Goal: Task Accomplishment & Management: Manage account settings

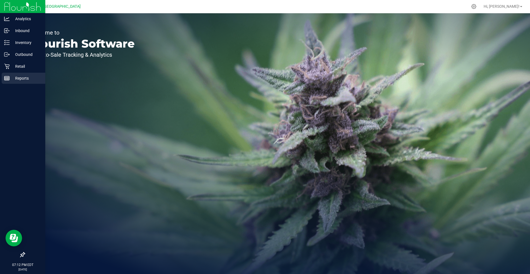
click at [28, 80] on p "Reports" at bounding box center [26, 78] width 33 height 7
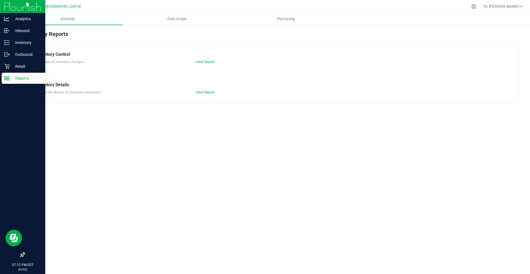
click at [28, 80] on p "Reports" at bounding box center [26, 78] width 33 height 7
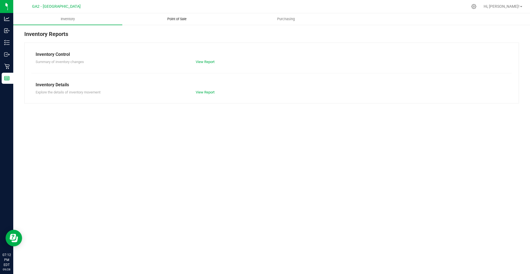
click at [156, 16] on uib-tab-heading "Point of Sale" at bounding box center [177, 19] width 108 height 11
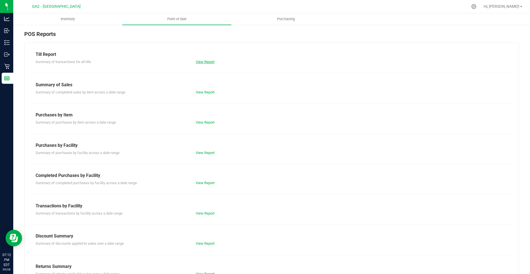
click at [205, 63] on link "View Report" at bounding box center [205, 62] width 19 height 4
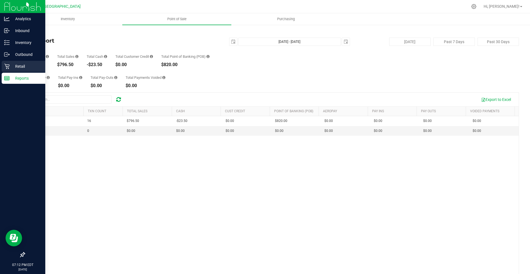
click at [12, 63] on p "Retail" at bounding box center [26, 66] width 33 height 7
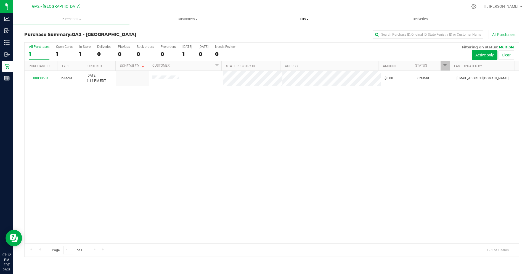
click at [298, 17] on span "Tills" at bounding box center [304, 19] width 116 height 5
click at [306, 30] on ul "Manage tills Reconcile e-payments" at bounding box center [304, 36] width 116 height 23
click at [308, 19] on span at bounding box center [307, 19] width 2 height 1
click at [301, 32] on li "Manage tills" at bounding box center [304, 33] width 116 height 7
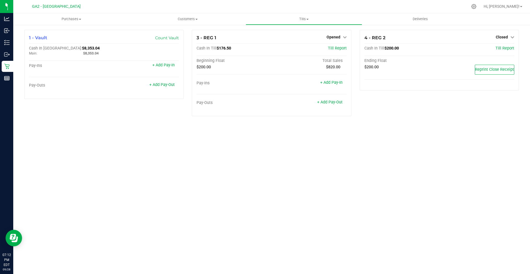
click at [14, 79] on div "1 - Vault Count Vault Cash In Vault: $8,353.04 Main: $8,353.04 Pay-Ins + Add Pa…" at bounding box center [271, 75] width 517 height 102
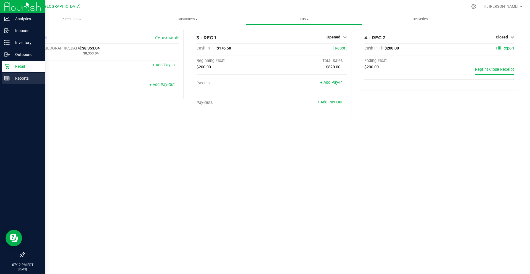
click at [9, 79] on line at bounding box center [6, 79] width 5 height 0
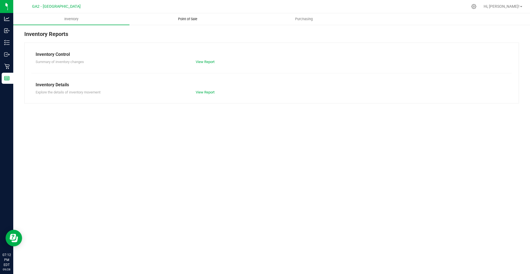
click at [203, 20] on span "Point of Sale" at bounding box center [188, 19] width 34 height 5
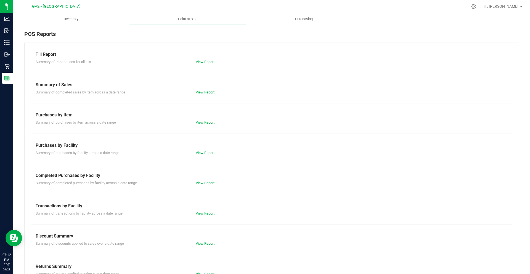
click at [203, 64] on div "View Report" at bounding box center [272, 62] width 160 height 6
click at [203, 60] on link "View Report" at bounding box center [205, 62] width 19 height 4
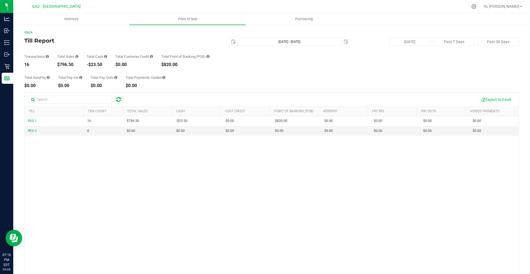
drag, startPoint x: 82, startPoint y: 88, endPoint x: 51, endPoint y: 88, distance: 31.5
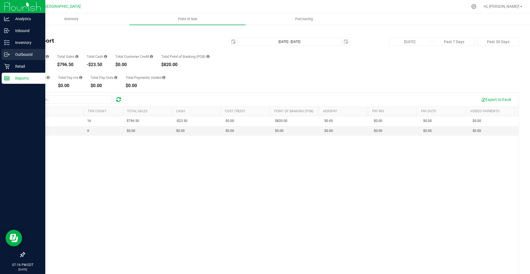
drag, startPoint x: 51, startPoint y: 88, endPoint x: 10, endPoint y: 56, distance: 51.2
click at [10, 56] on div "Outbound" at bounding box center [24, 54] width 44 height 11
click at [12, 65] on p "Retail" at bounding box center [26, 66] width 33 height 7
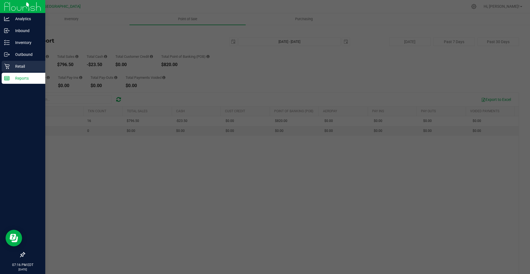
click at [13, 65] on p "Retail" at bounding box center [26, 66] width 33 height 7
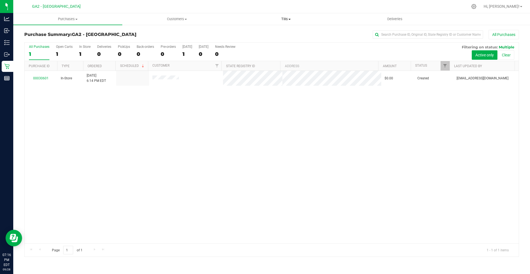
click at [286, 17] on span "Tills" at bounding box center [286, 19] width 108 height 5
click at [284, 36] on li "Manage tills" at bounding box center [285, 33] width 109 height 7
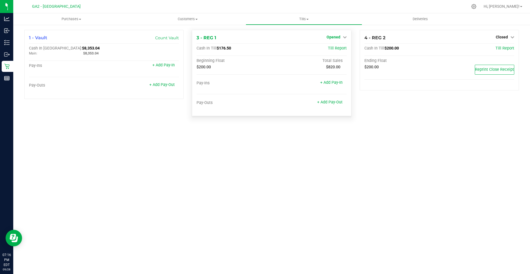
click at [337, 38] on span "Opened" at bounding box center [334, 37] width 14 height 4
click at [330, 84] on link "+ Add Pay-In" at bounding box center [331, 82] width 22 height 5
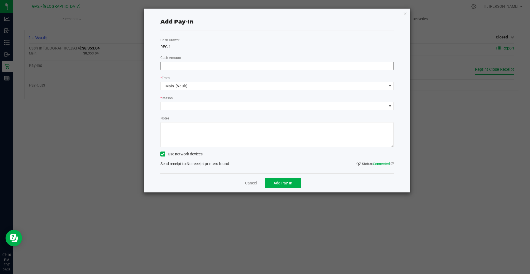
click at [303, 65] on input at bounding box center [277, 66] width 233 height 8
click at [405, 12] on icon "button" at bounding box center [405, 13] width 4 height 7
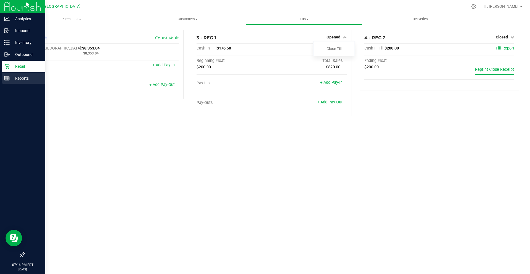
click at [11, 80] on p "Reports" at bounding box center [26, 78] width 33 height 7
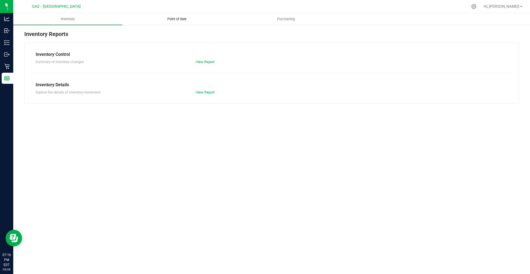
click at [193, 18] on span "Point of Sale" at bounding box center [177, 19] width 34 height 5
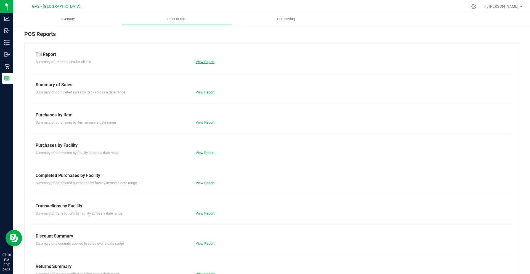
click at [208, 61] on link "View Report" at bounding box center [205, 62] width 19 height 4
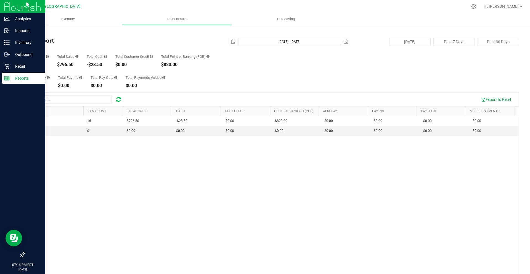
click at [1, 81] on link "Reports" at bounding box center [22, 79] width 45 height 12
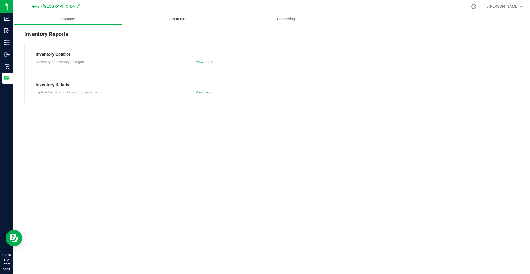
click at [191, 17] on span "Point of Sale" at bounding box center [177, 19] width 34 height 5
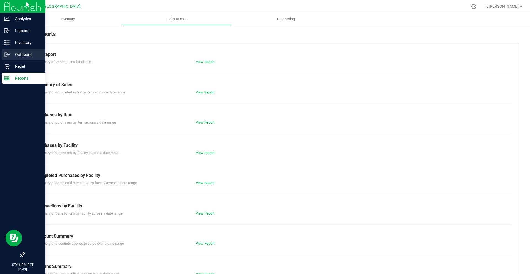
click at [12, 59] on div "Outbound" at bounding box center [24, 54] width 44 height 11
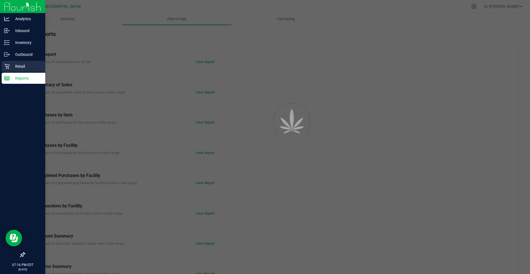
click at [13, 65] on p "Retail" at bounding box center [26, 66] width 33 height 7
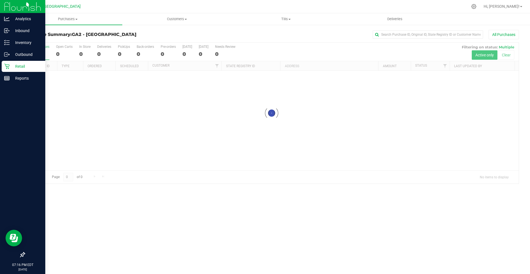
click at [13, 65] on p "Retail" at bounding box center [26, 66] width 33 height 7
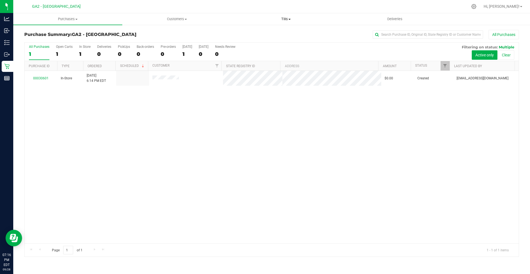
click at [285, 18] on span "Tills" at bounding box center [286, 19] width 108 height 5
click at [284, 30] on li "Manage tills" at bounding box center [285, 33] width 109 height 7
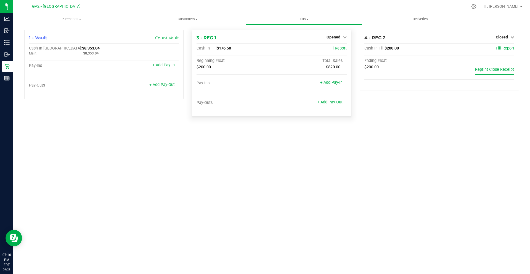
click at [329, 82] on link "+ Add Pay-In" at bounding box center [331, 82] width 22 height 5
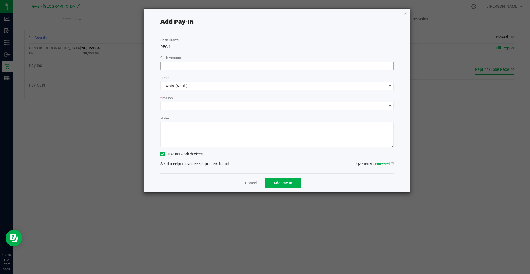
click at [242, 64] on input at bounding box center [277, 66] width 233 height 8
type input "$23.50"
click at [242, 102] on div "* Reason" at bounding box center [277, 98] width 234 height 7
click at [245, 103] on span at bounding box center [274, 106] width 226 height 8
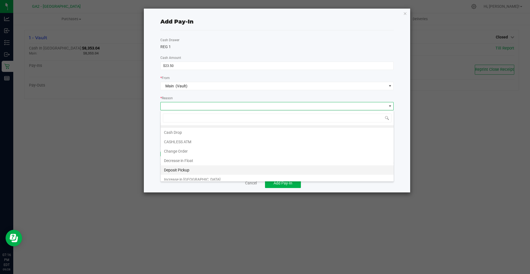
scroll to position [10, 0]
click at [199, 176] on li "Increase in [GEOGRAPHIC_DATA]" at bounding box center [277, 175] width 233 height 9
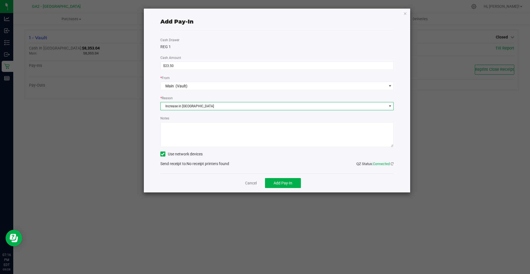
click at [202, 129] on textarea "Notes" at bounding box center [277, 134] width 234 height 25
type textarea "CR [DATE]"
click at [170, 155] on label "Use network devices" at bounding box center [181, 154] width 42 height 6
click at [0, 0] on input "Use network devices" at bounding box center [0, 0] width 0 height 0
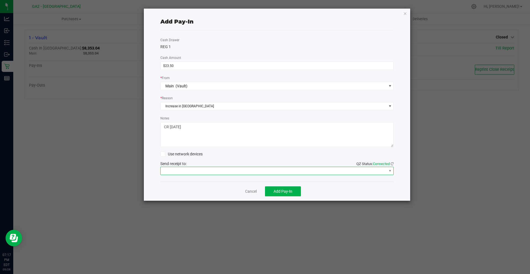
click at [190, 171] on span at bounding box center [274, 171] width 226 height 8
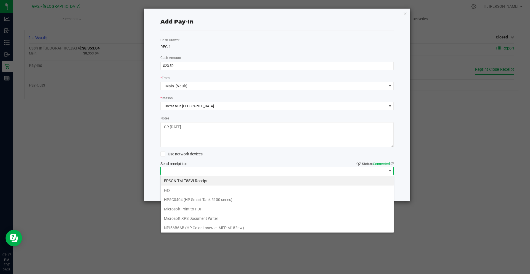
scroll to position [8, 233]
click at [197, 179] on Receipt "EPSON TM-T88VI Receipt" at bounding box center [277, 180] width 233 height 9
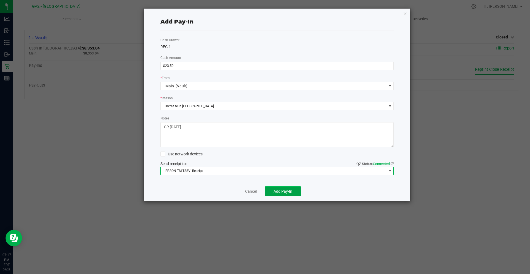
click at [279, 189] on span "Add Pay-In" at bounding box center [283, 191] width 19 height 4
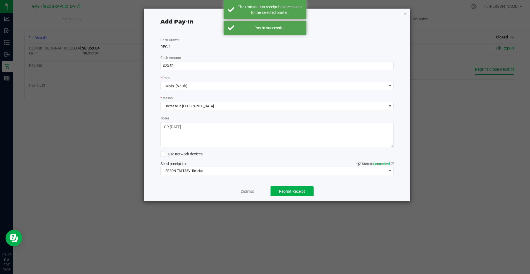
click at [403, 12] on icon "button" at bounding box center [405, 13] width 4 height 7
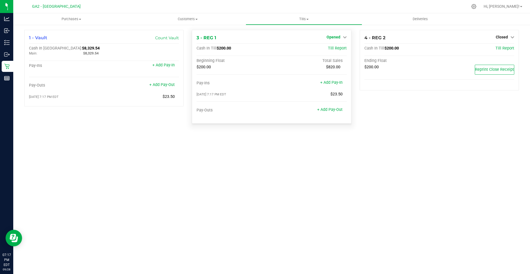
click at [341, 39] on link "Opened" at bounding box center [337, 37] width 20 height 4
click at [330, 51] on link "Close Till" at bounding box center [334, 48] width 15 height 4
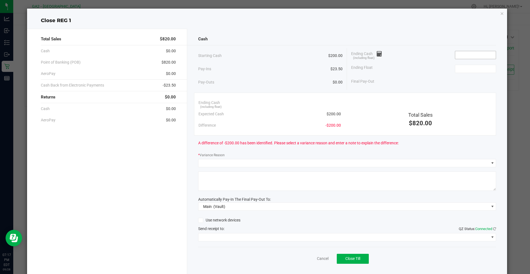
click at [470, 57] on input at bounding box center [475, 55] width 41 height 8
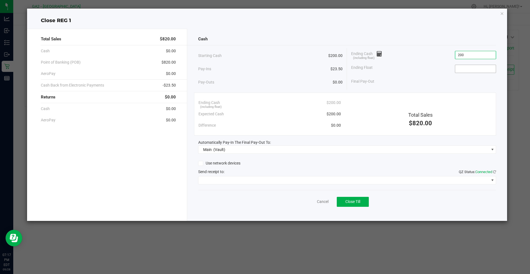
type input "$200.00"
click at [473, 70] on input at bounding box center [475, 69] width 41 height 8
type input "$200.00"
click at [350, 173] on div "Send receipt to: QZ Status: Connected" at bounding box center [347, 172] width 298 height 6
click at [352, 180] on span at bounding box center [343, 180] width 291 height 8
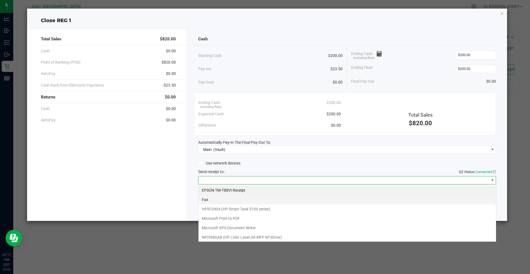
scroll to position [8, 298]
click at [335, 191] on Receipt "EPSON TM-T88VI Receipt" at bounding box center [347, 189] width 298 height 9
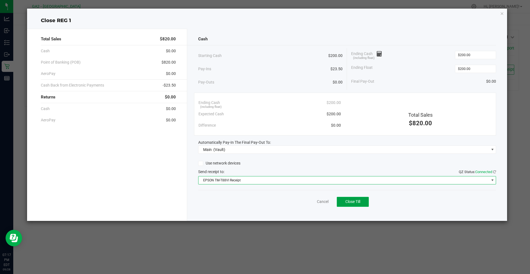
click at [353, 204] on button "Close Till" at bounding box center [353, 202] width 32 height 10
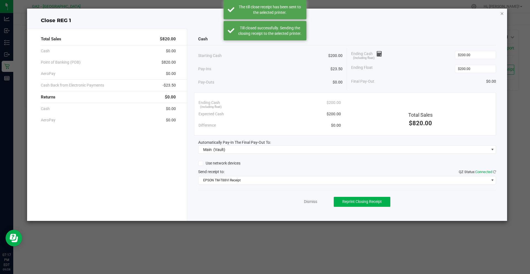
click at [506, 14] on div "Close REG 1 Total Sales $820.00 Cash $0.00 Point of Banking (POB) $820.00 AeroP…" at bounding box center [267, 115] width 480 height 212
click at [504, 15] on icon "button" at bounding box center [502, 13] width 4 height 7
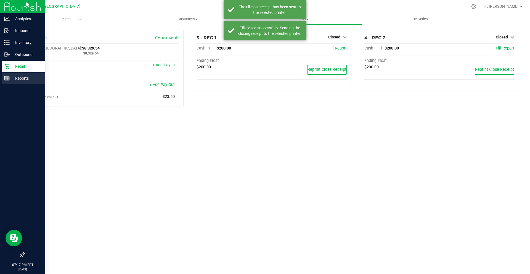
click at [7, 76] on icon at bounding box center [7, 78] width 6 height 6
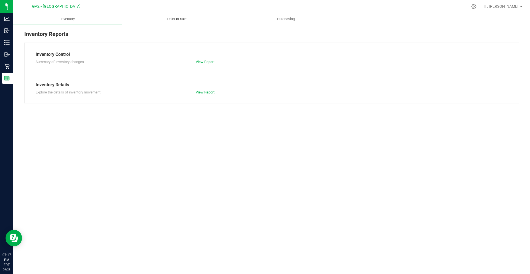
click at [182, 18] on span "Point of Sale" at bounding box center [177, 19] width 34 height 5
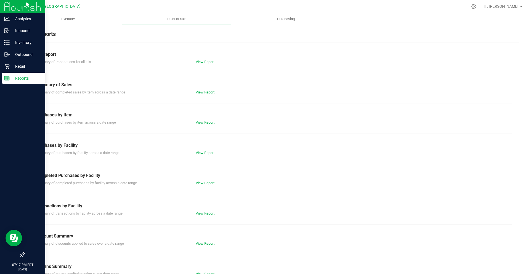
click at [7, 80] on icon at bounding box center [7, 78] width 6 height 6
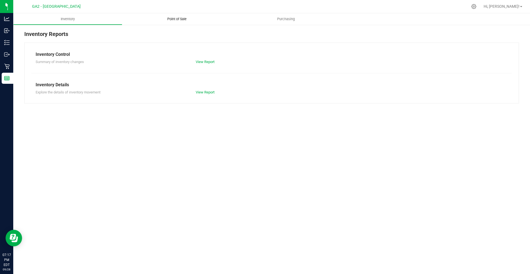
click at [176, 15] on uib-tab-heading "Point of Sale" at bounding box center [176, 19] width 109 height 12
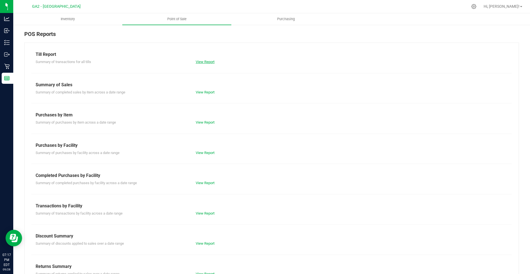
click at [201, 62] on link "View Report" at bounding box center [205, 62] width 19 height 4
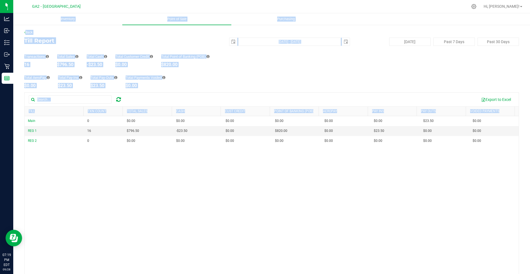
drag, startPoint x: 365, startPoint y: 157, endPoint x: 530, endPoint y: -24, distance: 245.1
click at [530, 0] on html "Analytics Inbound Inventory Outbound Retail Reports 07:19 PM EDT [DATE] 09/28 G…" at bounding box center [265, 137] width 530 height 274
